Goal: Transaction & Acquisition: Download file/media

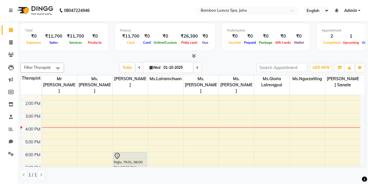
scroll to position [107, 0]
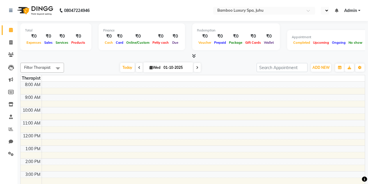
select select "en"
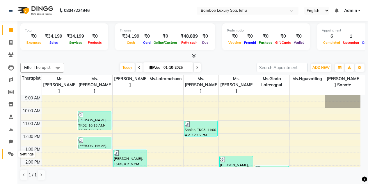
click at [11, 152] on icon at bounding box center [11, 153] width 6 height 4
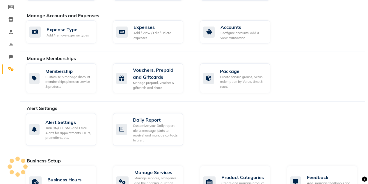
scroll to position [78, 0]
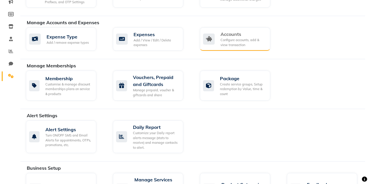
click at [239, 35] on div "Accounts" at bounding box center [242, 34] width 45 height 7
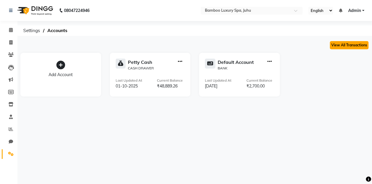
click at [342, 46] on button "View All Transactions" at bounding box center [349, 45] width 39 height 8
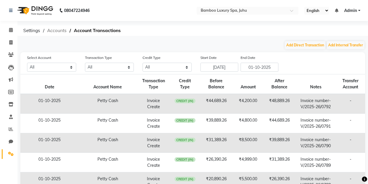
click at [53, 30] on span "Accounts" at bounding box center [56, 30] width 25 height 10
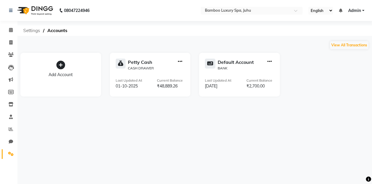
click at [30, 29] on span "Settings" at bounding box center [31, 30] width 23 height 10
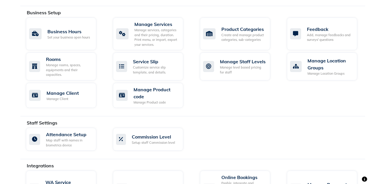
scroll to position [291, 0]
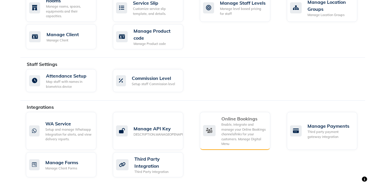
click at [243, 130] on div "Enable, integrate and manage your Online Bookings channels/links for your custo…" at bounding box center [243, 134] width 44 height 24
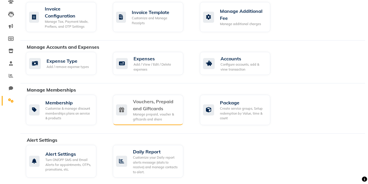
scroll to position [24, 0]
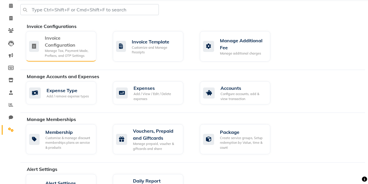
click at [78, 47] on div "Invoice Configuration" at bounding box center [68, 41] width 47 height 14
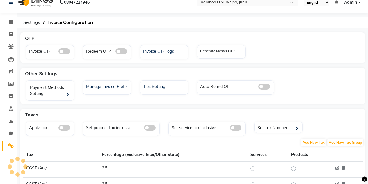
scroll to position [24, 0]
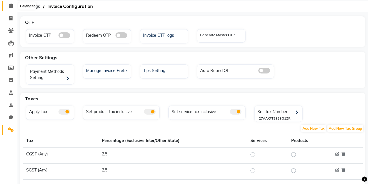
click at [9, 5] on icon at bounding box center [11, 5] width 4 height 4
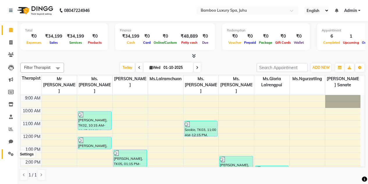
click at [8, 152] on span at bounding box center [11, 153] width 10 height 7
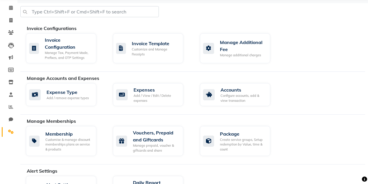
scroll to position [29, 0]
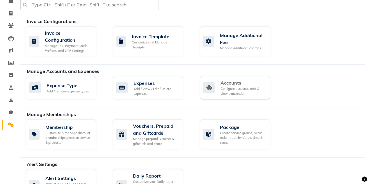
click at [244, 84] on div "Accounts" at bounding box center [242, 82] width 45 height 7
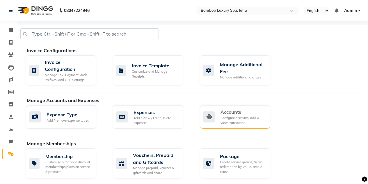
click at [245, 115] on div "Accounts" at bounding box center [242, 111] width 45 height 7
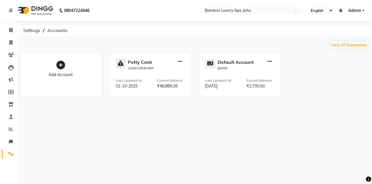
click at [64, 29] on span "Accounts" at bounding box center [58, 30] width 26 height 10
click at [343, 45] on button "View All Transactions" at bounding box center [349, 45] width 39 height 8
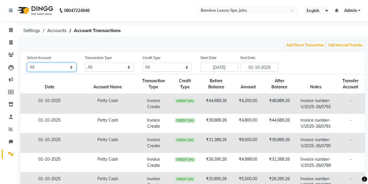
click at [46, 68] on select "All [PERSON_NAME] cash Default account" at bounding box center [51, 67] width 49 height 9
click at [102, 66] on select "All Direct Internal Transfer Expense Invoice Daily Register" at bounding box center [109, 67] width 49 height 9
click at [168, 67] on select "All Credit (IN) Debit (OUT)" at bounding box center [167, 67] width 49 height 9
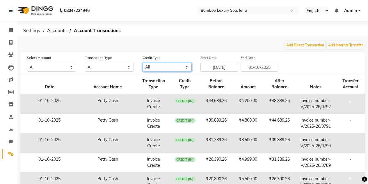
click at [168, 67] on select "All Credit (IN) Debit (OUT)" at bounding box center [167, 67] width 49 height 9
click at [58, 27] on span "Accounts" at bounding box center [56, 30] width 25 height 10
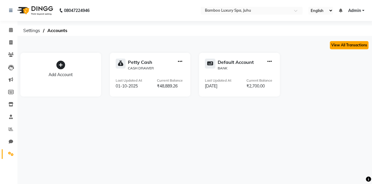
click at [348, 45] on button "View All Transactions" at bounding box center [349, 45] width 39 height 8
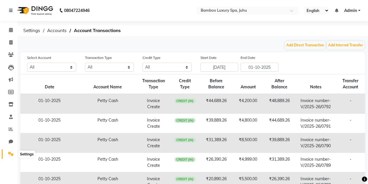
click at [10, 154] on icon at bounding box center [11, 153] width 6 height 4
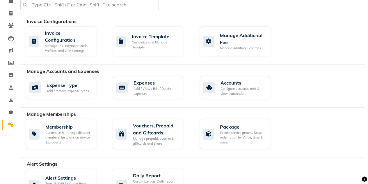
scroll to position [87, 0]
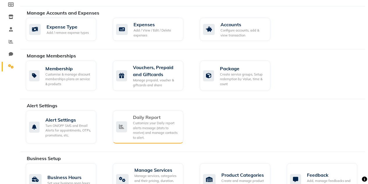
click at [170, 116] on div "Daily Report" at bounding box center [156, 116] width 46 height 7
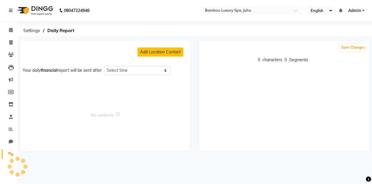
select select "1260"
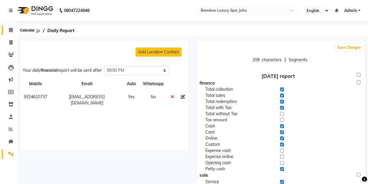
click at [10, 30] on icon at bounding box center [11, 30] width 4 height 4
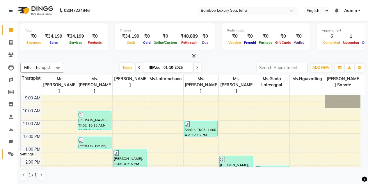
click at [10, 155] on icon at bounding box center [11, 153] width 6 height 4
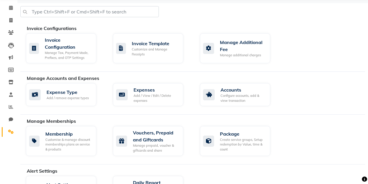
scroll to position [29, 0]
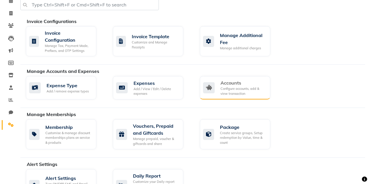
click at [224, 89] on div "Configure accounts, add & view transaction" at bounding box center [242, 91] width 45 height 10
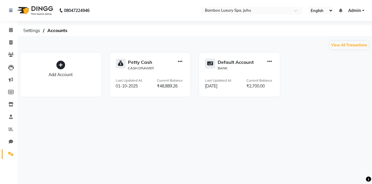
click at [270, 62] on icon "button" at bounding box center [270, 61] width 4 height 0
click at [266, 50] on div "View Transaction" at bounding box center [270, 49] width 31 height 6
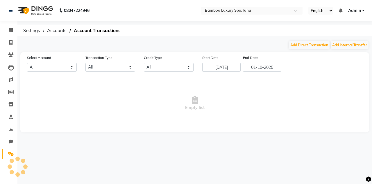
select select "7172"
click at [48, 29] on span "Accounts" at bounding box center [56, 30] width 25 height 10
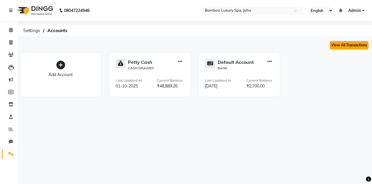
click at [342, 44] on button "View All Transactions" at bounding box center [349, 45] width 39 height 8
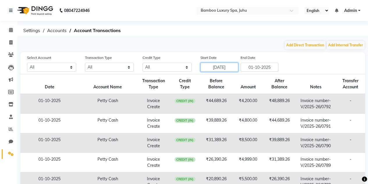
click at [215, 66] on input "[DATE]" at bounding box center [219, 67] width 38 height 9
select select "9"
select select "2025"
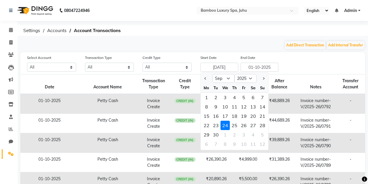
click at [206, 96] on div "1" at bounding box center [206, 96] width 9 height 9
type input "01-09-2025"
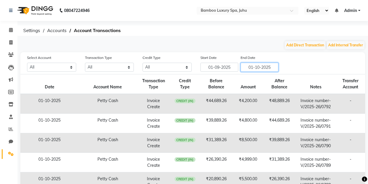
click at [259, 65] on input "01-10-2025" at bounding box center [260, 67] width 38 height 9
select select "10"
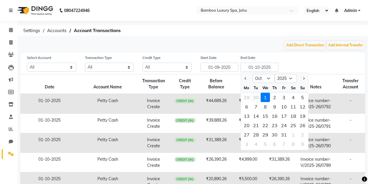
click at [256, 93] on div "30" at bounding box center [255, 96] width 9 height 9
type input "30-09-2025"
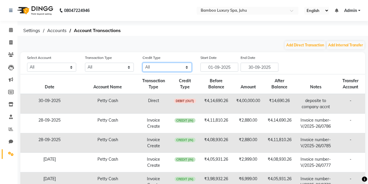
click at [179, 66] on select "All Credit (IN) Debit (OUT)" at bounding box center [167, 67] width 49 height 9
click at [105, 65] on select "All Direct Internal Transfer Expense Invoice Daily Register" at bounding box center [109, 67] width 49 height 9
click at [54, 67] on select "All [PERSON_NAME] cash Default account" at bounding box center [51, 67] width 49 height 9
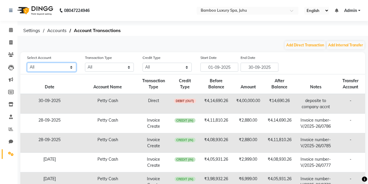
click at [54, 67] on select "All [PERSON_NAME] cash Default account" at bounding box center [51, 67] width 49 height 9
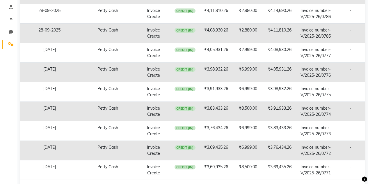
scroll to position [131, 0]
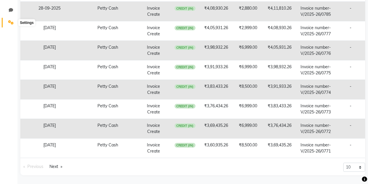
click at [9, 21] on icon at bounding box center [11, 22] width 6 height 4
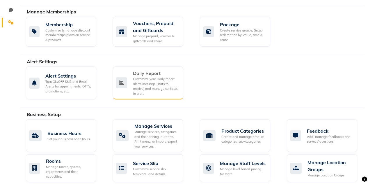
click at [154, 85] on div "Customize your Daily report alerts message (stats to receive) and manage contac…" at bounding box center [156, 85] width 46 height 19
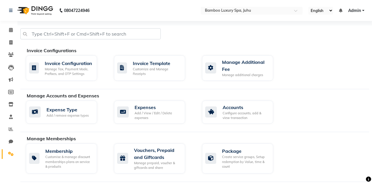
select select "1260"
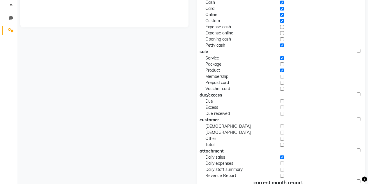
scroll to position [7, 0]
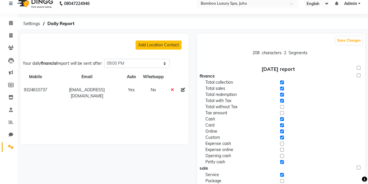
click at [11, 145] on icon at bounding box center [11, 146] width 6 height 4
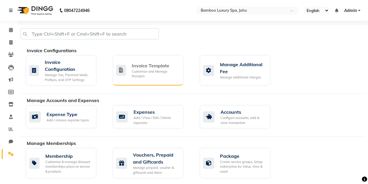
click at [145, 61] on div "Invoice Template Customize and Manage Receipts" at bounding box center [148, 70] width 70 height 30
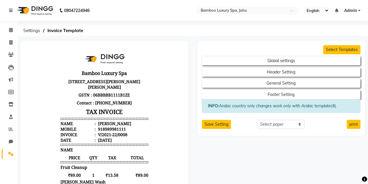
click at [10, 149] on link "Settings" at bounding box center [9, 154] width 14 height 10
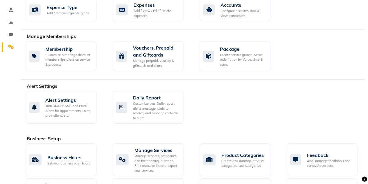
scroll to position [19, 0]
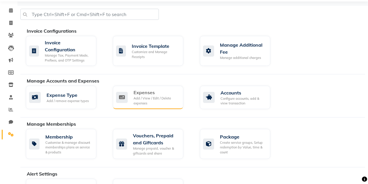
click at [133, 95] on div "Expenses Add / View / Edit / Delete expenses" at bounding box center [147, 97] width 63 height 17
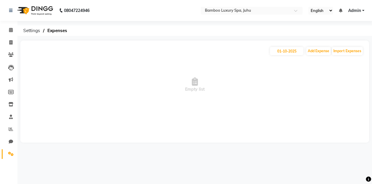
click at [8, 149] on link "Settings" at bounding box center [9, 154] width 14 height 10
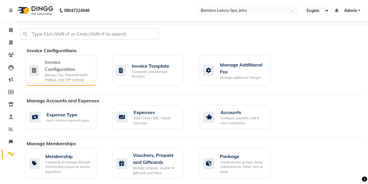
click at [81, 66] on div "Invoice Configuration" at bounding box center [68, 65] width 47 height 14
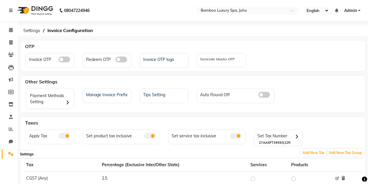
click at [9, 154] on icon at bounding box center [11, 153] width 6 height 4
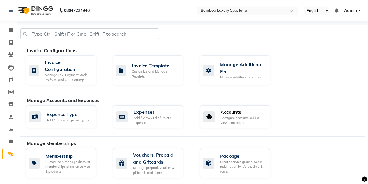
click at [244, 116] on div "Configure accounts, add & view transaction" at bounding box center [242, 120] width 45 height 10
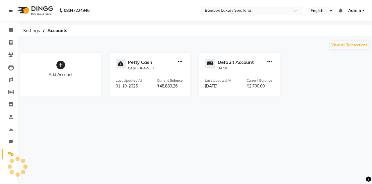
click at [181, 61] on icon "button" at bounding box center [180, 61] width 4 height 0
click at [339, 72] on div "Add Account [PERSON_NAME] Cash CASH DRAWER Last Updated At [DATE] Current Balan…" at bounding box center [195, 73] width 358 height 47
click at [349, 41] on button "View All Transactions" at bounding box center [349, 45] width 39 height 8
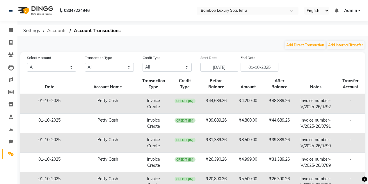
click at [55, 30] on span "Accounts" at bounding box center [56, 30] width 25 height 10
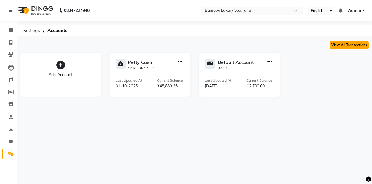
click at [351, 45] on button "View All Transactions" at bounding box center [349, 45] width 39 height 8
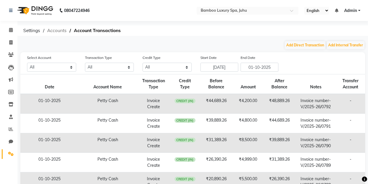
click at [54, 31] on span "Accounts" at bounding box center [56, 30] width 25 height 10
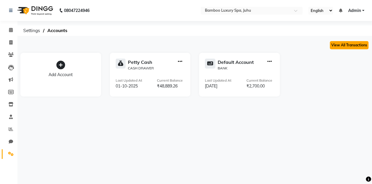
click at [343, 42] on button "View All Transactions" at bounding box center [349, 45] width 39 height 8
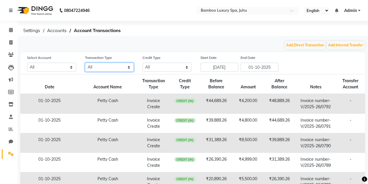
click at [127, 65] on select "All Direct Internal Transfer Expense Invoice Daily Register" at bounding box center [109, 67] width 49 height 9
select select "INVOICE"
click at [85, 63] on select "All Direct Internal Transfer Expense Invoice Daily Register" at bounding box center [109, 67] width 49 height 9
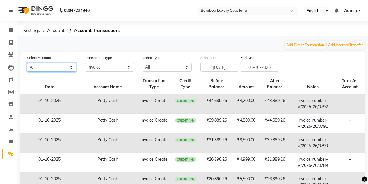
click at [65, 67] on select "All [PERSON_NAME] cash Default account" at bounding box center [51, 67] width 49 height 9
click at [173, 66] on select "All Credit (IN) Debit (OUT)" at bounding box center [167, 67] width 49 height 9
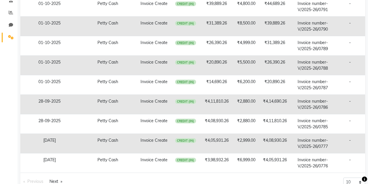
scroll to position [131, 0]
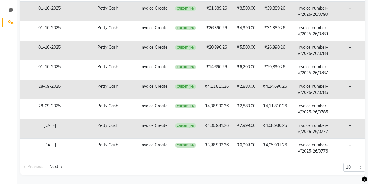
click at [364, 177] on icon at bounding box center [364, 178] width 5 height 5
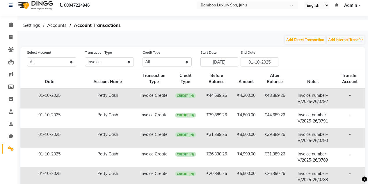
scroll to position [0, 0]
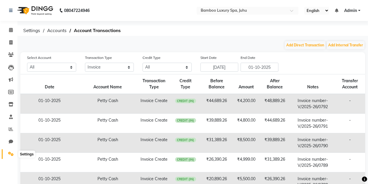
click at [7, 153] on span at bounding box center [11, 153] width 10 height 7
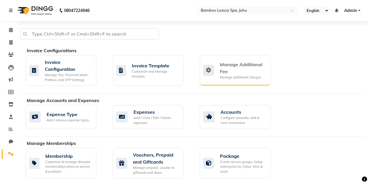
click at [252, 74] on div "Manage Additional Fee" at bounding box center [243, 68] width 46 height 14
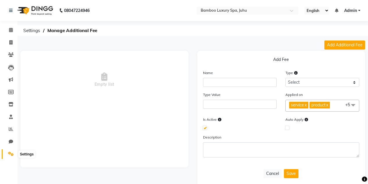
click at [13, 154] on icon at bounding box center [11, 153] width 6 height 4
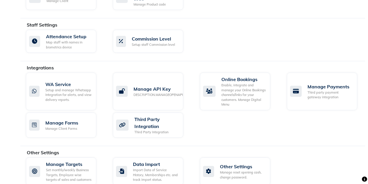
scroll to position [339, 0]
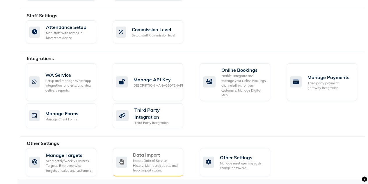
click at [166, 154] on div "Data Import" at bounding box center [156, 154] width 46 height 7
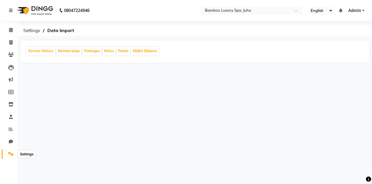
click at [13, 151] on span at bounding box center [11, 153] width 10 height 7
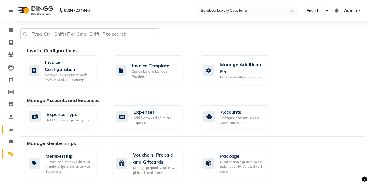
click at [9, 129] on icon at bounding box center [11, 129] width 4 height 4
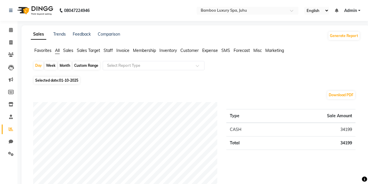
click at [68, 49] on span "Sales" at bounding box center [68, 50] width 10 height 5
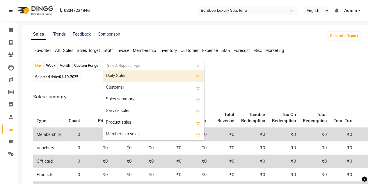
click at [173, 66] on input "text" at bounding box center [148, 66] width 84 height 6
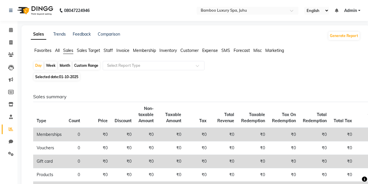
click at [245, 72] on div "Day Week Month Custom Range Select Report Type Selected date: [DATE] Sales summ…" at bounding box center [195, 186] width 329 height 251
click at [63, 65] on div "Month" at bounding box center [64, 65] width 13 height 8
select select "10"
select select "2025"
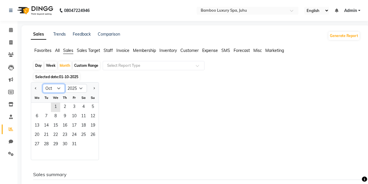
click at [59, 87] on select "Jan Feb Mar Apr May Jun [DATE] Aug Sep Oct Nov Dec" at bounding box center [54, 88] width 22 height 9
select select "9"
click at [43, 84] on select "Jan Feb Mar Apr May Jun [DATE] Aug Sep Oct Nov Dec" at bounding box center [54, 88] width 22 height 9
click at [37, 108] on span "1" at bounding box center [36, 106] width 9 height 9
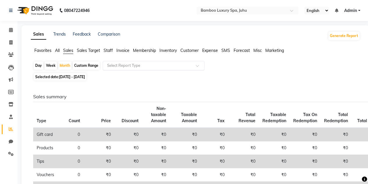
click at [186, 65] on input "text" at bounding box center [148, 66] width 84 height 6
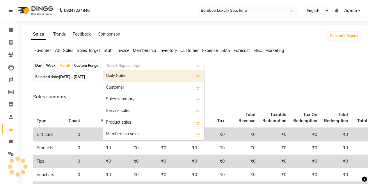
click at [289, 61] on div "Day Week Month Custom Range Select Report Type Daily Sales Customer Sales summa…" at bounding box center [195, 66] width 325 height 10
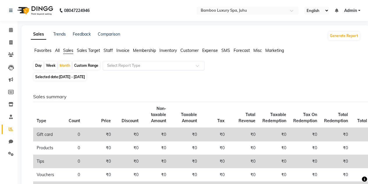
click at [180, 68] on input "text" at bounding box center [148, 66] width 84 height 6
click at [295, 75] on div "Selected date: [DATE] - [DATE]" at bounding box center [196, 77] width 327 height 6
click at [120, 51] on span "Invoice" at bounding box center [122, 50] width 13 height 5
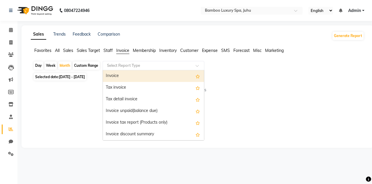
click at [165, 62] on div "Select Report Type" at bounding box center [154, 65] width 102 height 9
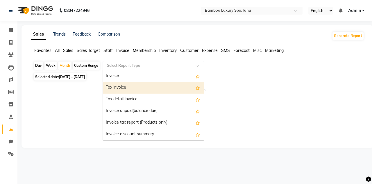
click at [152, 85] on div "Tax invoice" at bounding box center [153, 88] width 101 height 12
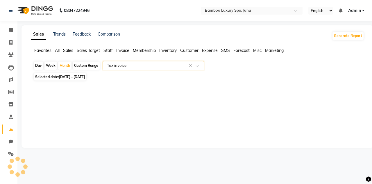
select select "full_report"
select select "pdf"
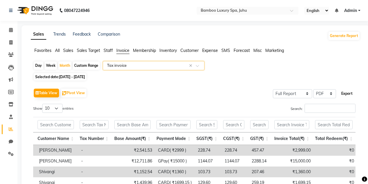
click at [344, 92] on button "Export" at bounding box center [347, 93] width 16 height 10
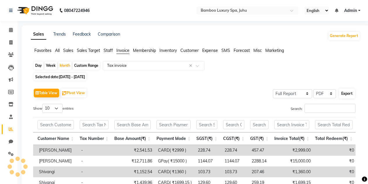
select select "monospace"
select select "12px"
select select "template_1"
select select "A4"
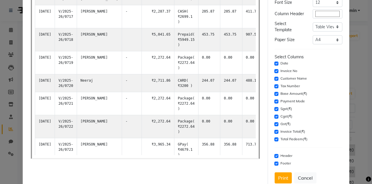
scroll to position [64, 0]
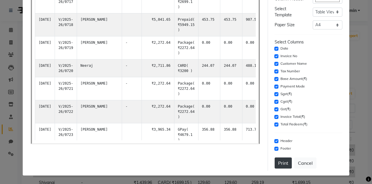
click at [277, 161] on button "Print" at bounding box center [283, 162] width 17 height 11
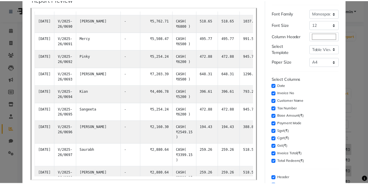
scroll to position [0, 0]
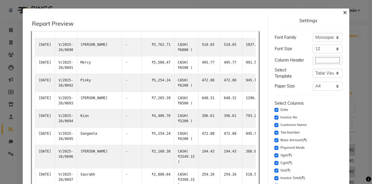
click at [343, 12] on span "×" at bounding box center [345, 12] width 4 height 9
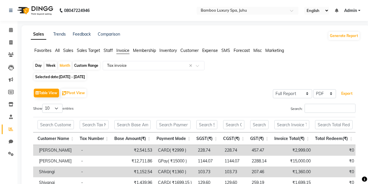
scroll to position [0, 57]
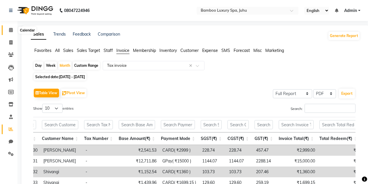
click at [9, 29] on icon at bounding box center [11, 30] width 4 height 4
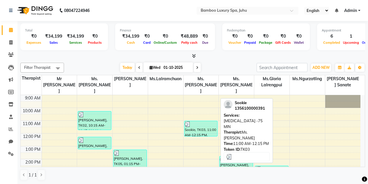
scroll to position [107, 0]
